Goal: Task Accomplishment & Management: Use online tool/utility

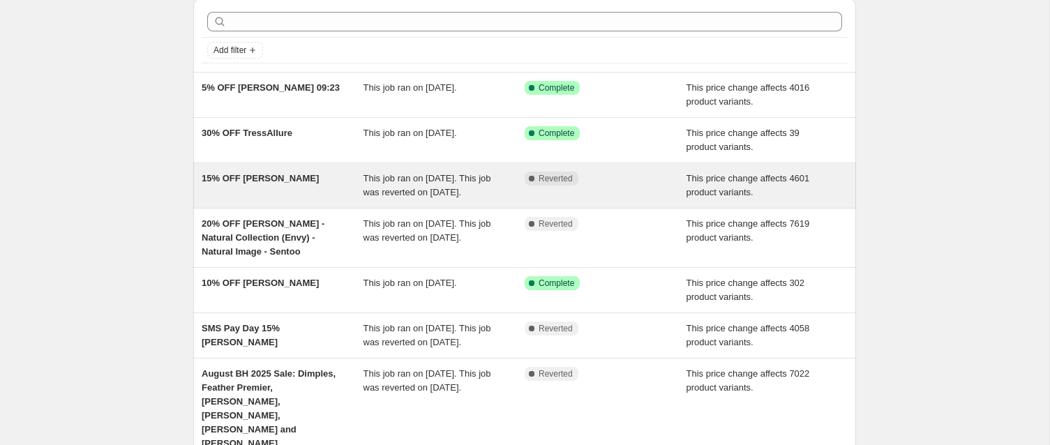
scroll to position [70, 0]
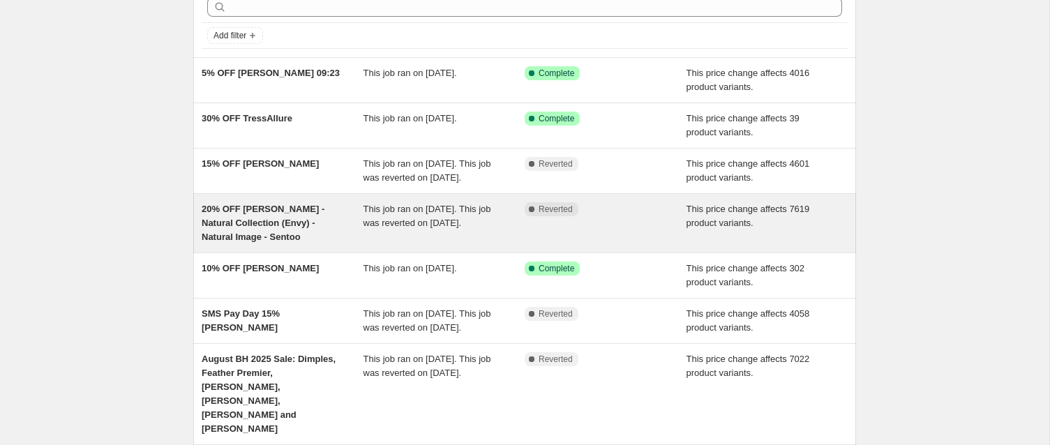
click at [253, 241] on span "20% OFF [PERSON_NAME] - Natural Collection (Envy) - Natural Image - Sentoo" at bounding box center [263, 223] width 123 height 38
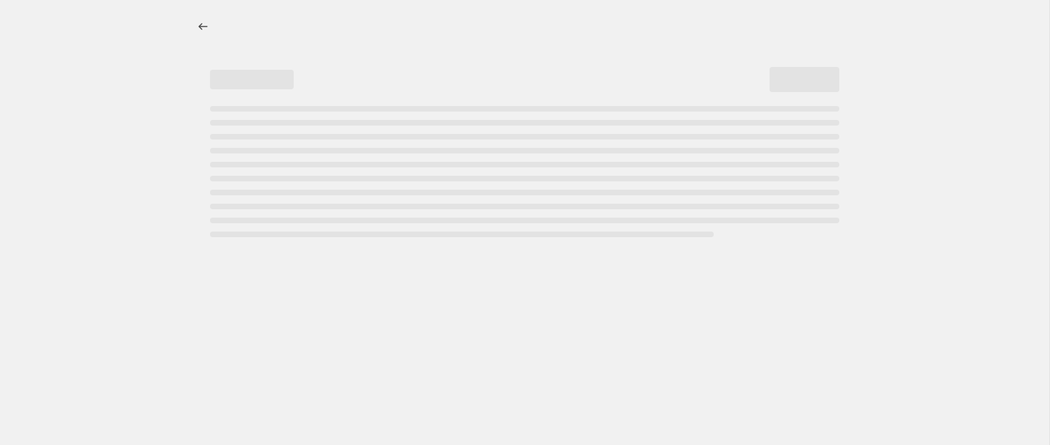
select select "pcap"
select select "no_change"
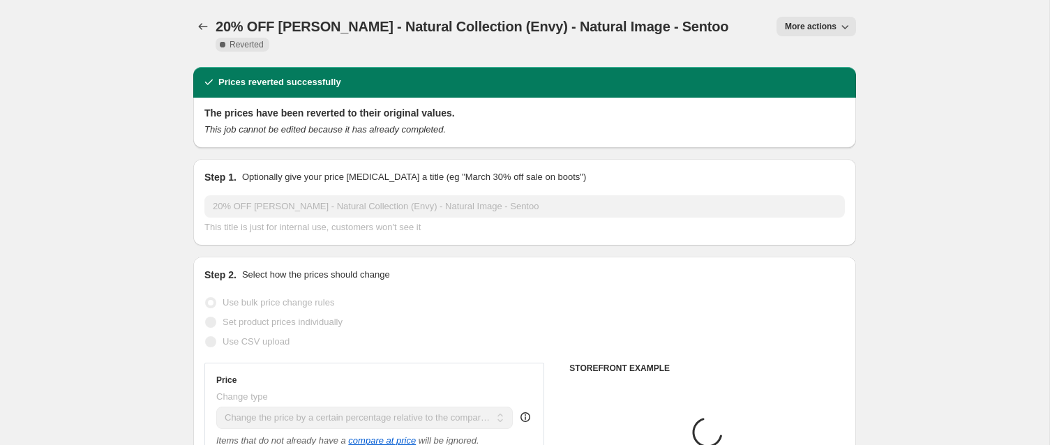
select select "collection"
click at [796, 24] on span "More actions" at bounding box center [811, 26] width 52 height 11
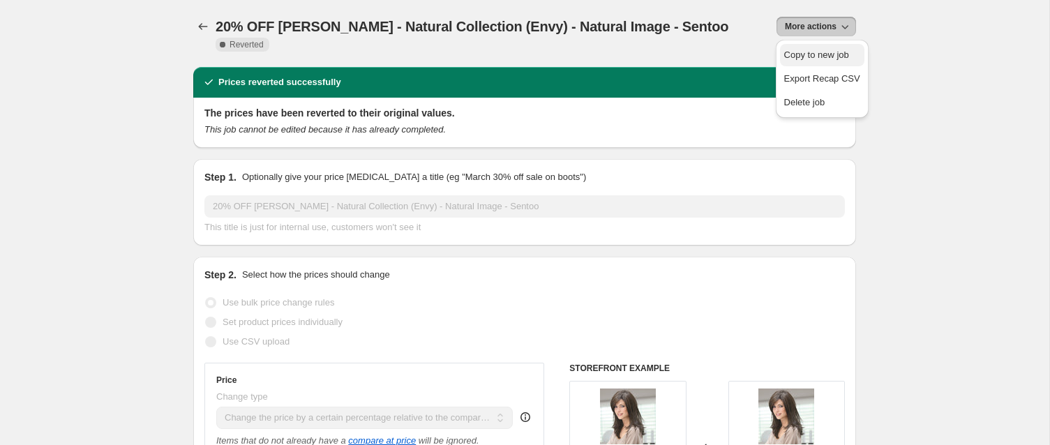
click at [802, 53] on span "Copy to new job" at bounding box center [816, 55] width 65 height 10
select select "pcap"
select select "no_change"
select select "collection"
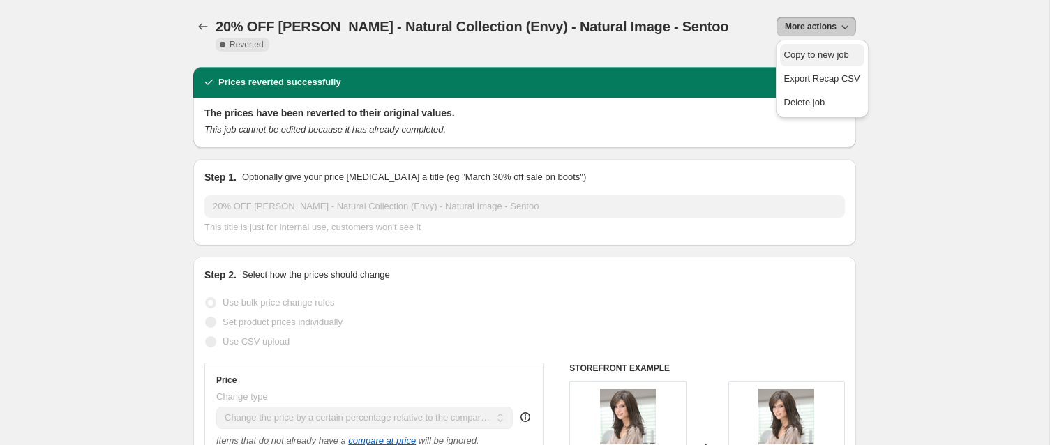
select select "collection"
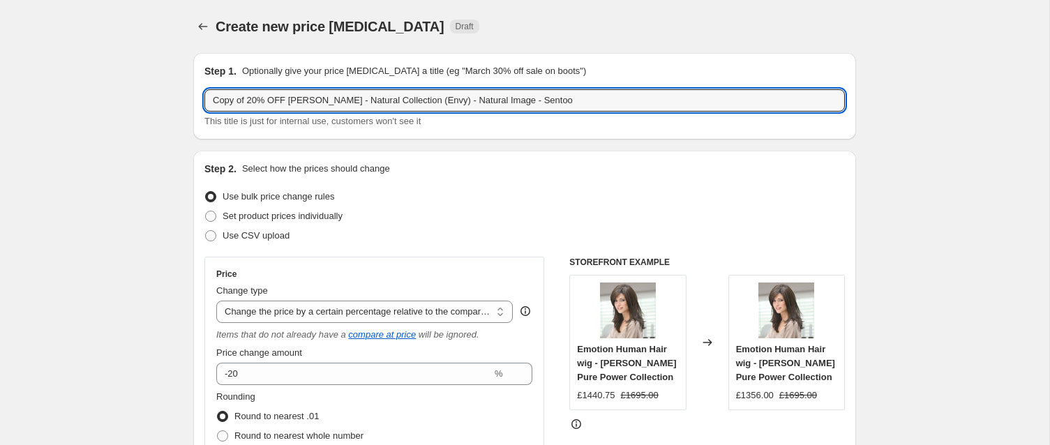
drag, startPoint x: 250, startPoint y: 98, endPoint x: 220, endPoint y: 71, distance: 40.5
click at [220, 72] on div "Step 1. Optionally give your price [MEDICAL_DATA] a title (eg "March 30% off sa…" at bounding box center [524, 96] width 640 height 64
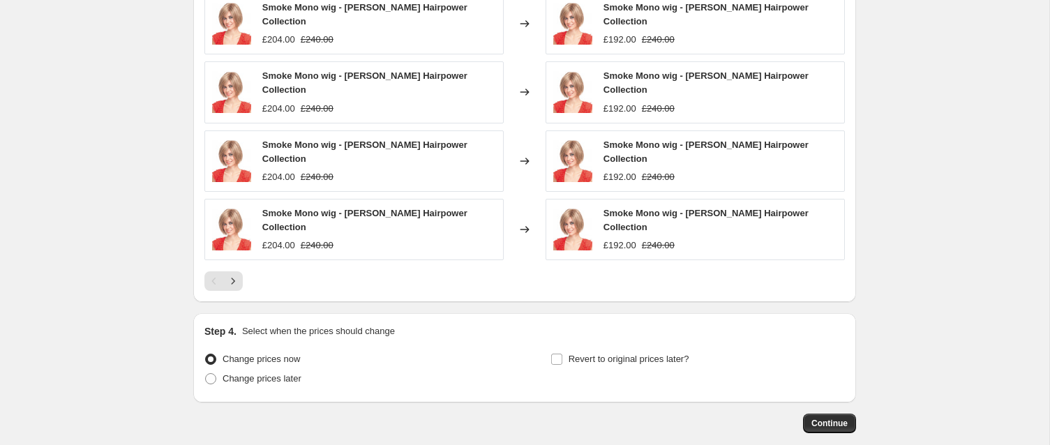
scroll to position [1220, 0]
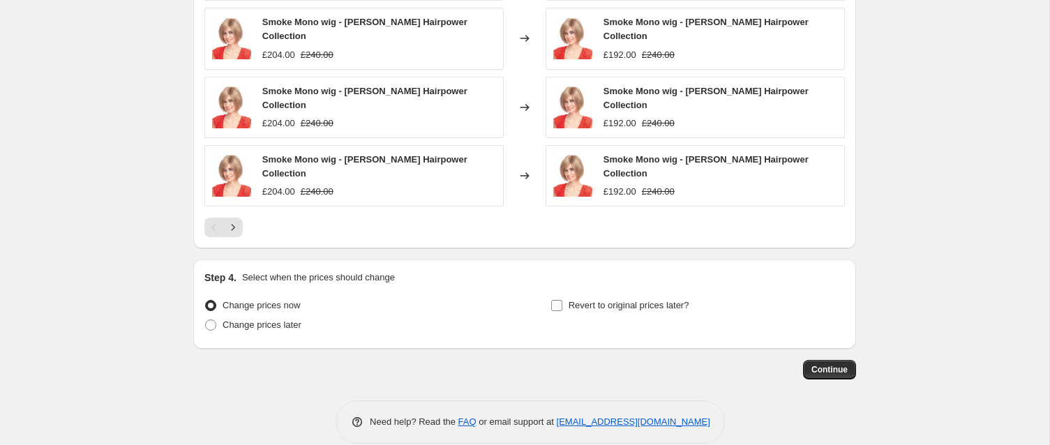
type input "20% OFF [PERSON_NAME] - Natural Collection (Envy) - Natural Image - Sentoo"
click at [557, 300] on input "Revert to original prices later?" at bounding box center [556, 305] width 11 height 11
checkbox input "true"
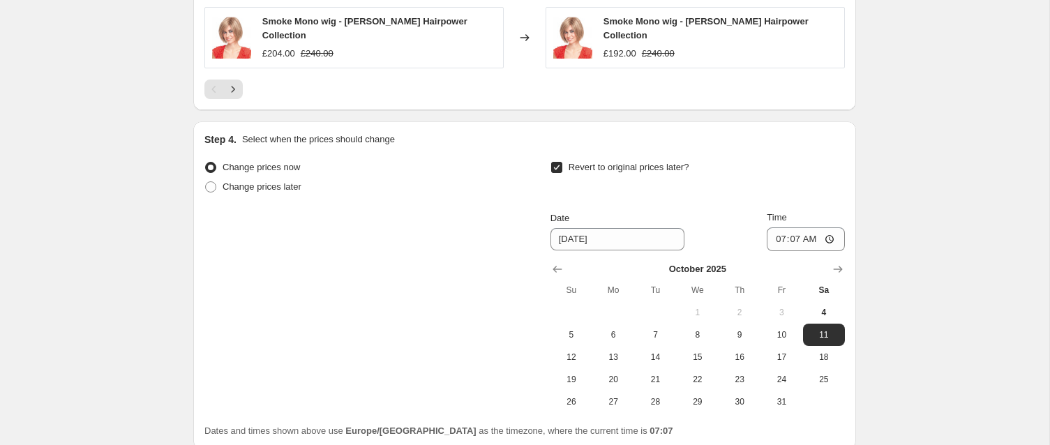
scroll to position [1381, 0]
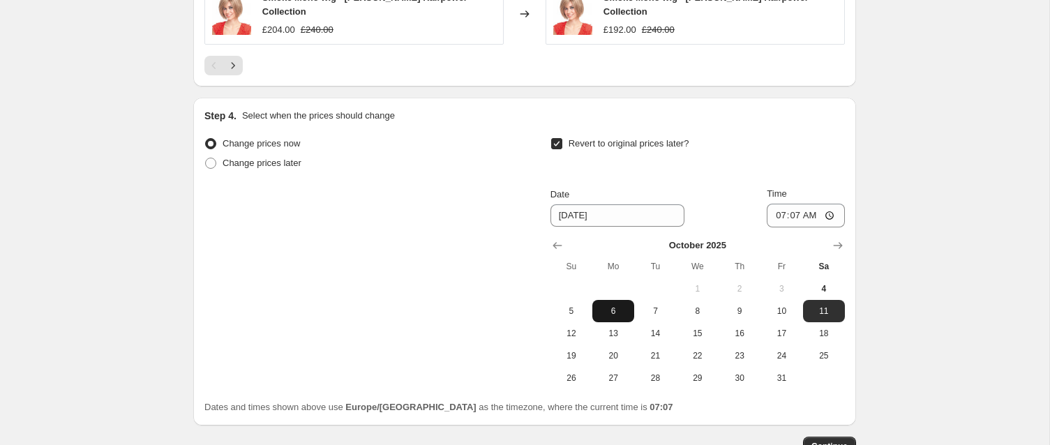
click at [610, 306] on span "6" at bounding box center [613, 311] width 31 height 11
type input "[DATE]"
click at [827, 204] on input "07:07" at bounding box center [806, 216] width 78 height 24
type input "01:07"
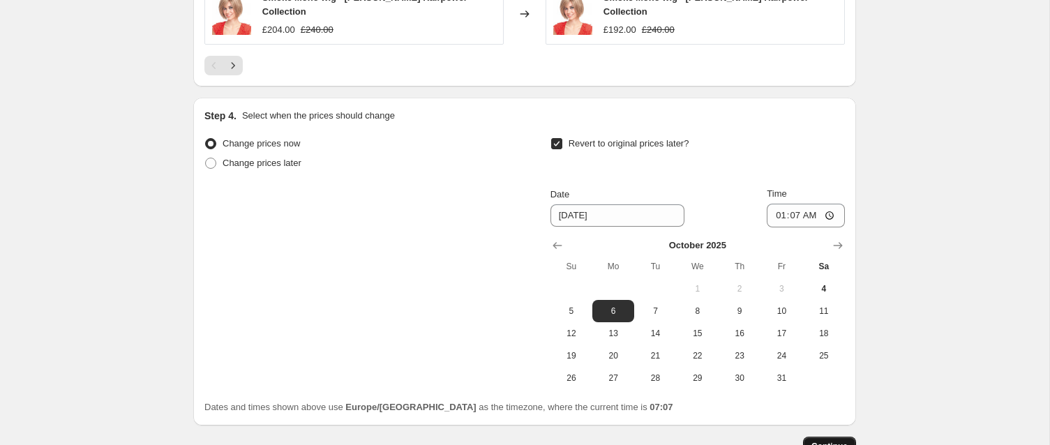
click at [818, 441] on span "Continue" at bounding box center [829, 446] width 36 height 11
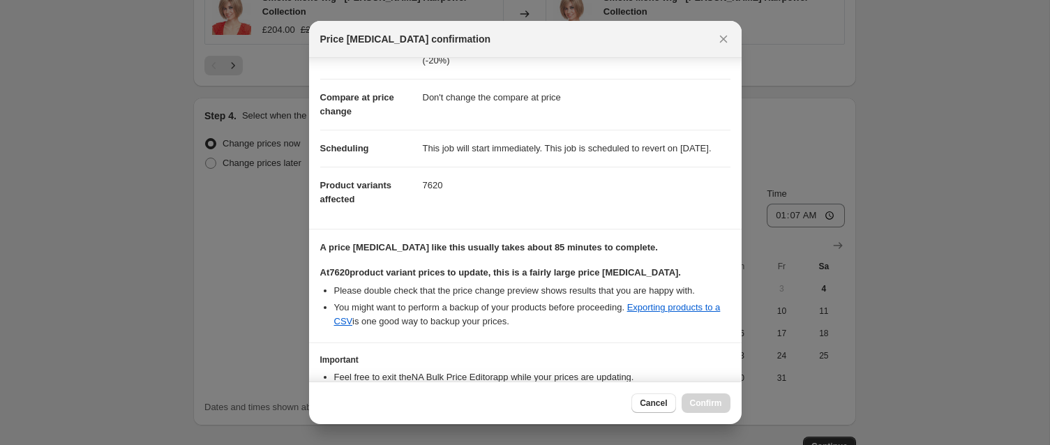
scroll to position [160, 0]
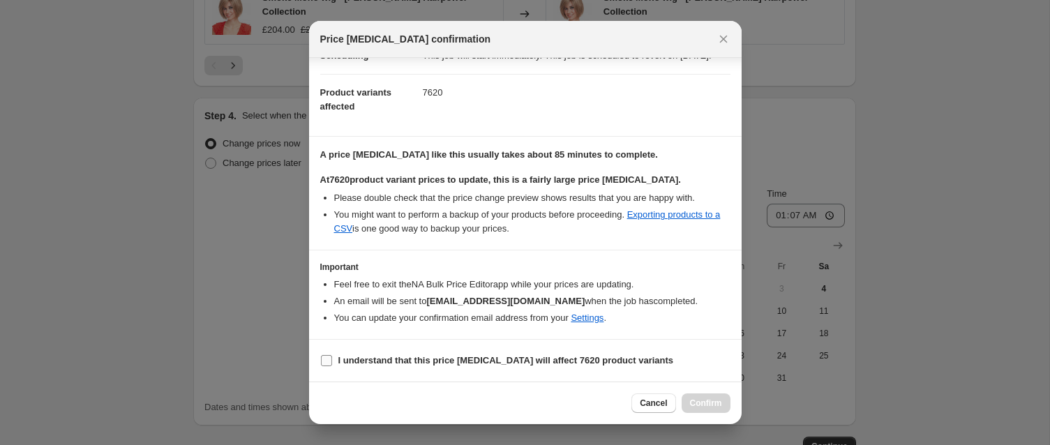
click at [327, 361] on input "I understand that this price [MEDICAL_DATA] will affect 7620 product variants" at bounding box center [326, 360] width 11 height 11
checkbox input "true"
click at [704, 401] on span "Confirm" at bounding box center [706, 403] width 32 height 11
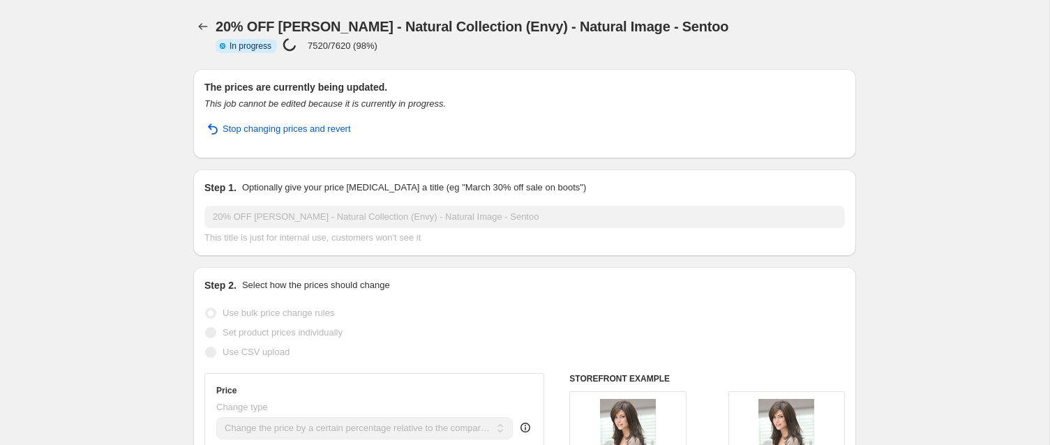
select select "pcap"
select select "no_change"
select select "collection"
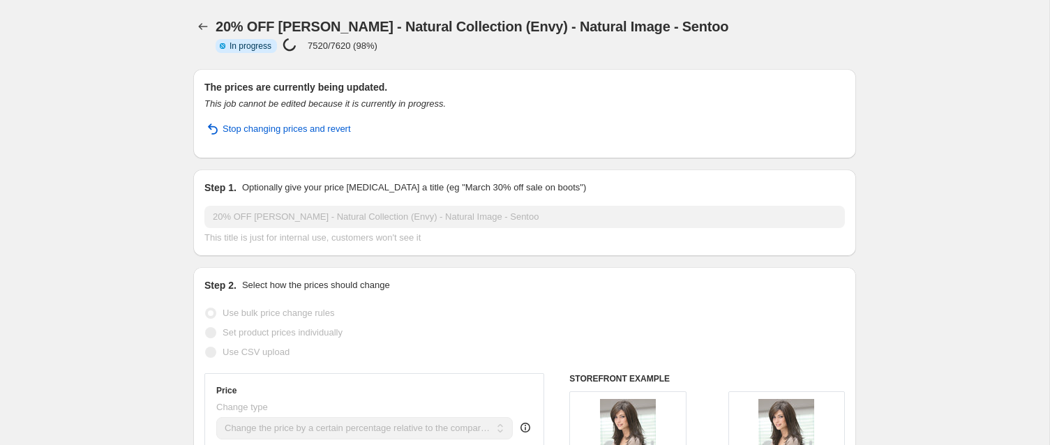
select select "collection"
